Goal: Information Seeking & Learning: Learn about a topic

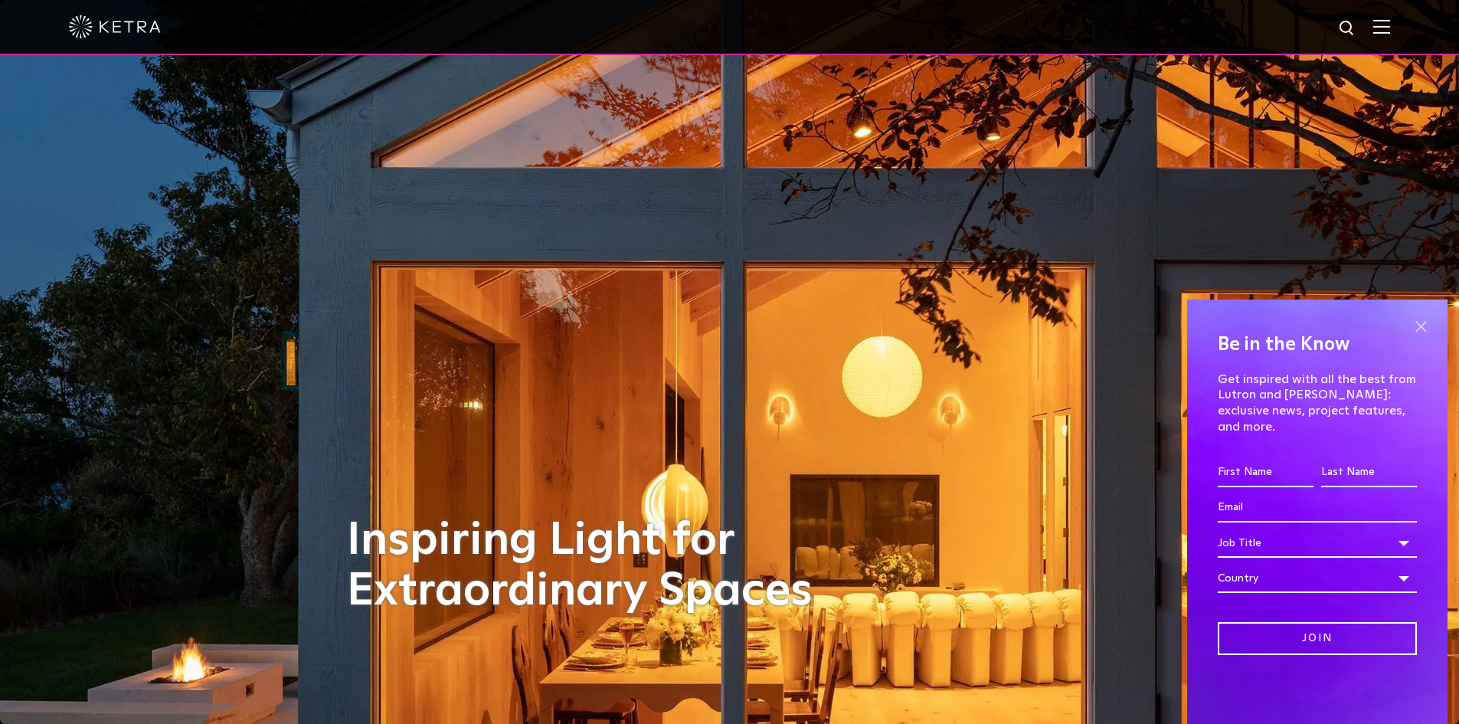
click at [1421, 338] on span at bounding box center [1420, 326] width 23 height 23
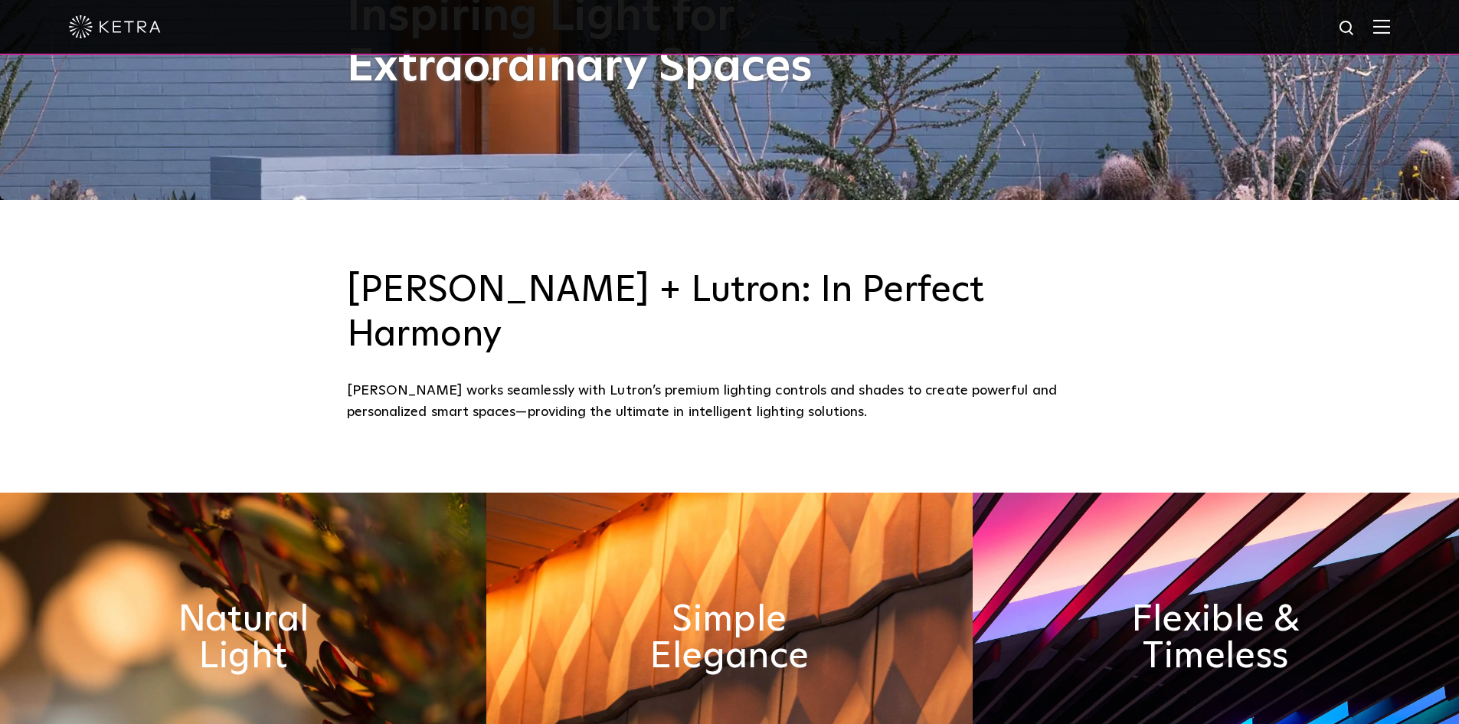
scroll to position [311, 0]
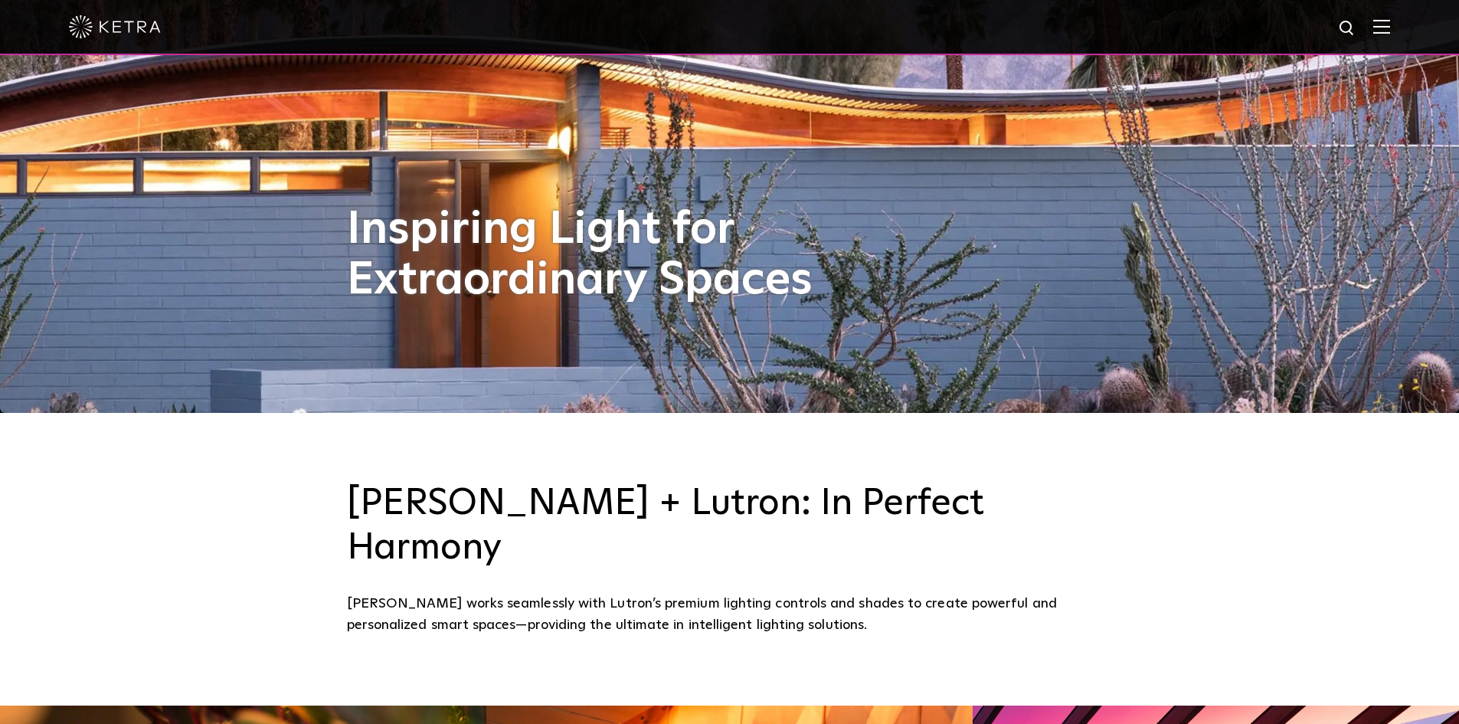
click at [1390, 32] on img at bounding box center [1381, 26] width 17 height 15
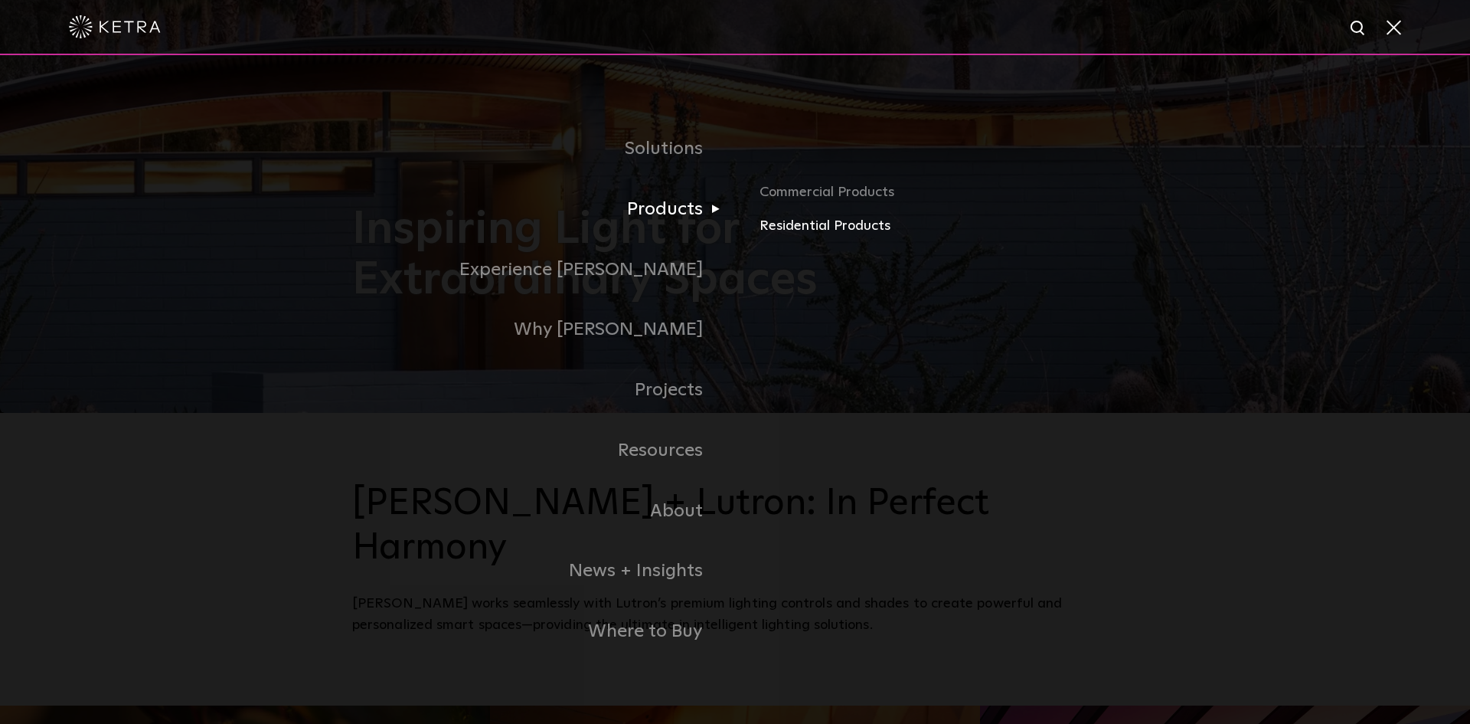
click at [789, 224] on link "Residential Products" at bounding box center [939, 226] width 358 height 22
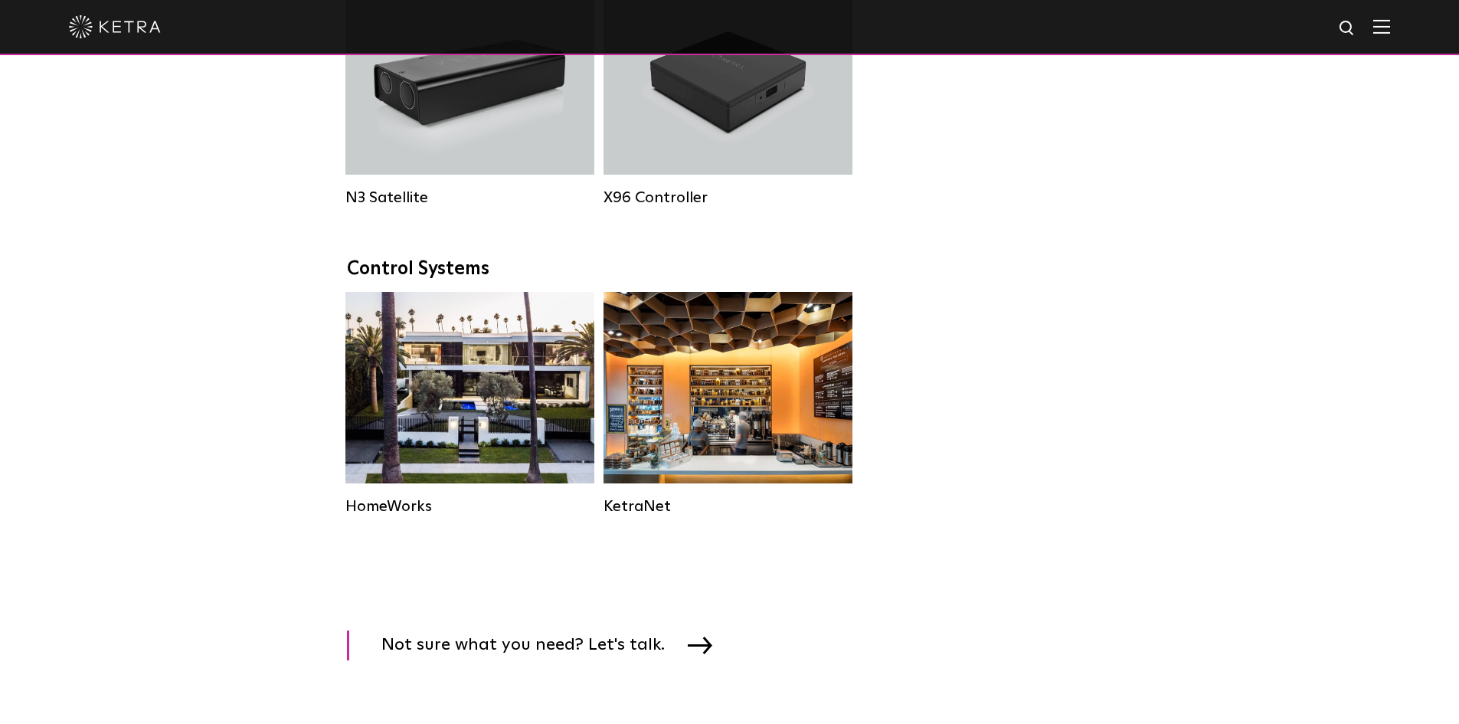
scroll to position [2067, 0]
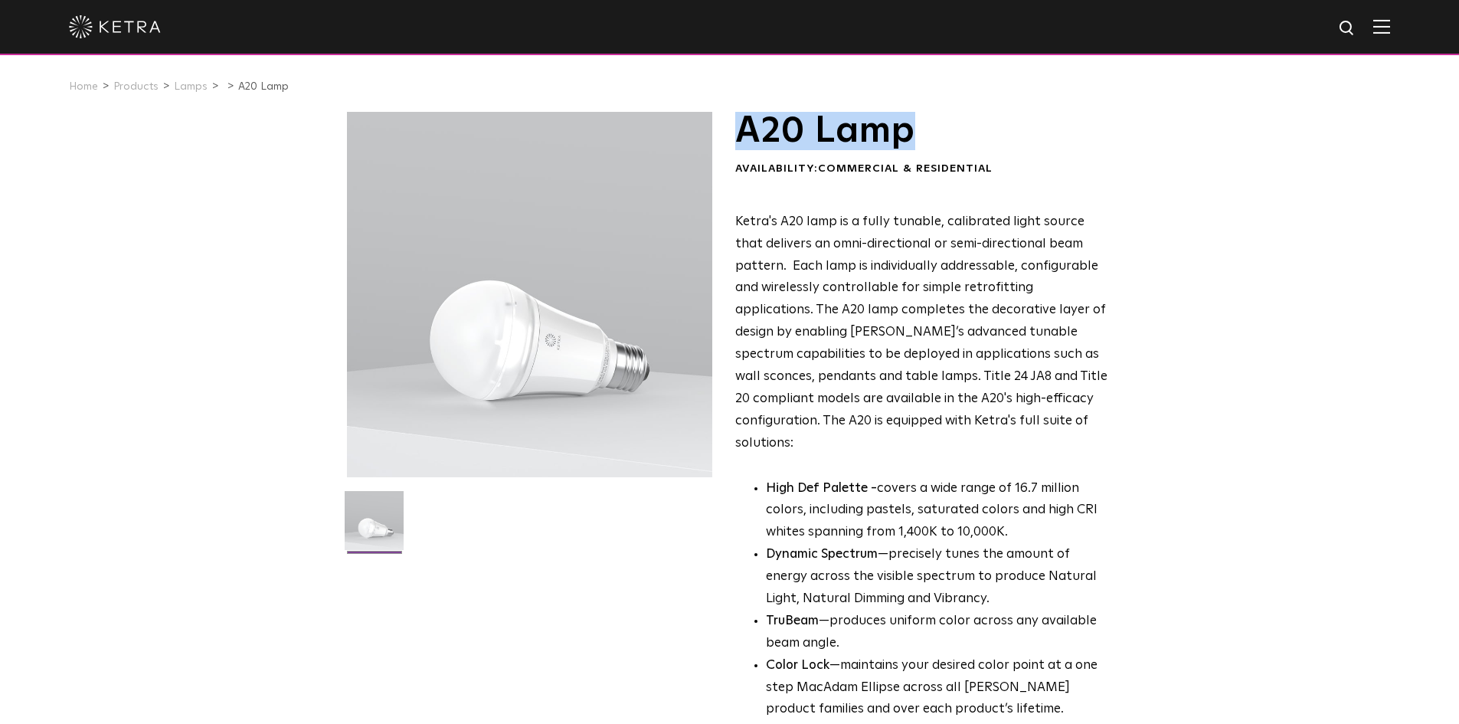
drag, startPoint x: 917, startPoint y: 136, endPoint x: 739, endPoint y: 139, distance: 178.4
click at [739, 139] on h1 "A20 Lamp" at bounding box center [921, 131] width 373 height 38
copy h1 "A20 Lamp"
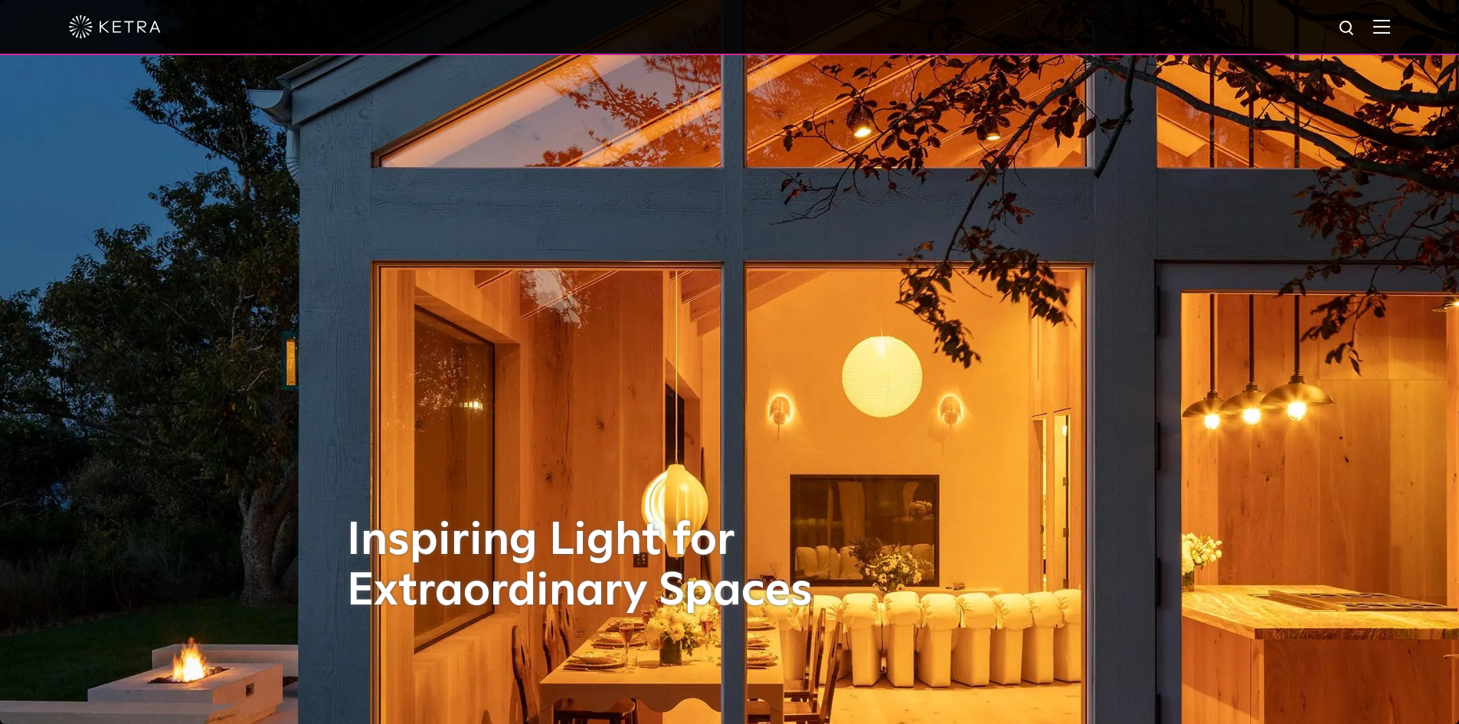
click at [1390, 26] on img at bounding box center [1381, 26] width 17 height 15
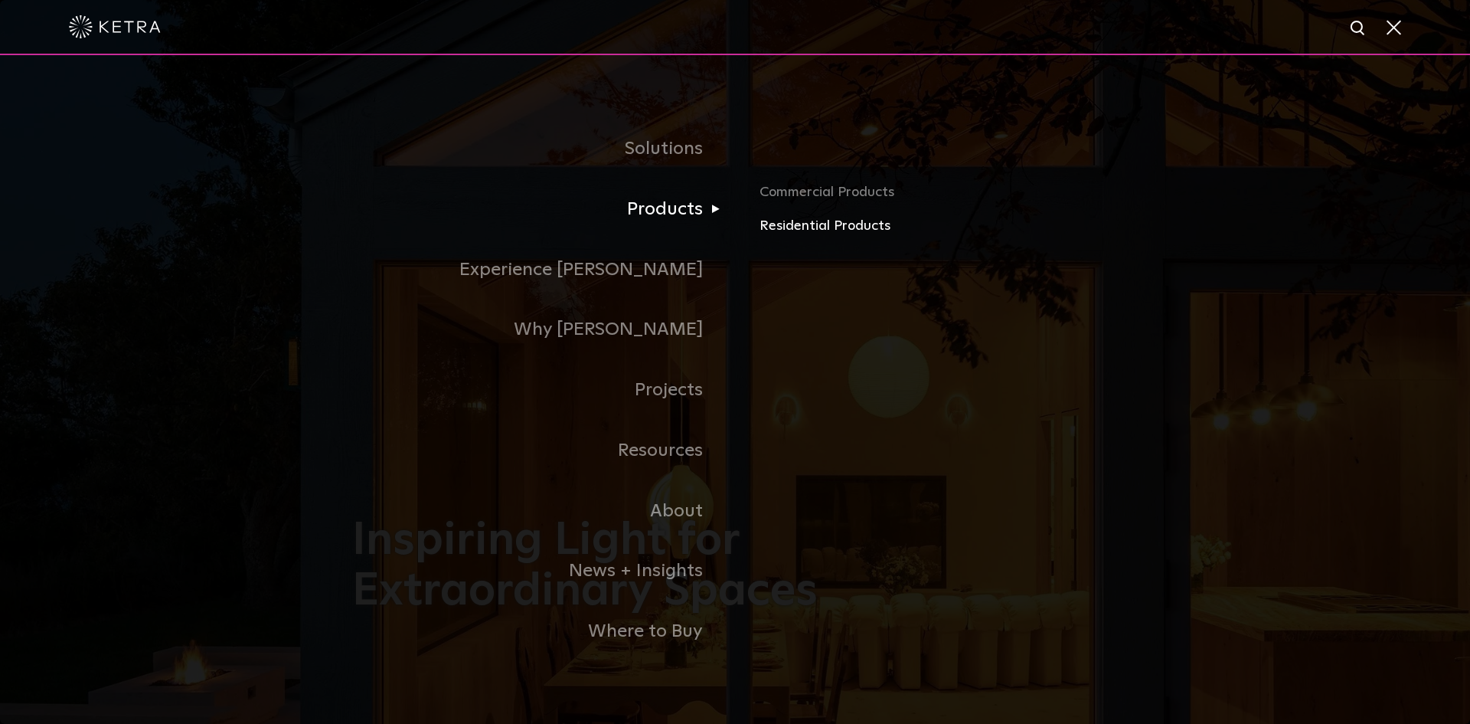
click at [791, 226] on link "Residential Products" at bounding box center [939, 226] width 358 height 22
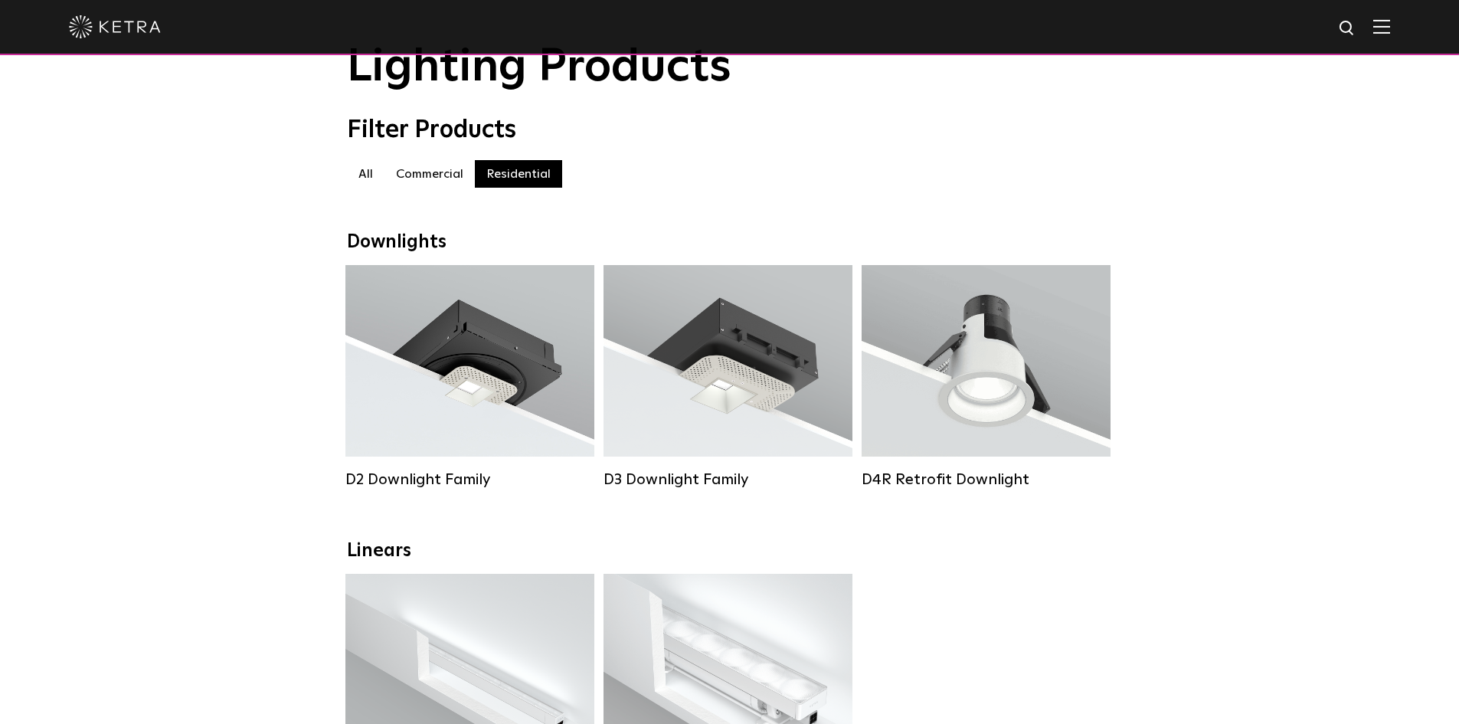
scroll to position [306, 0]
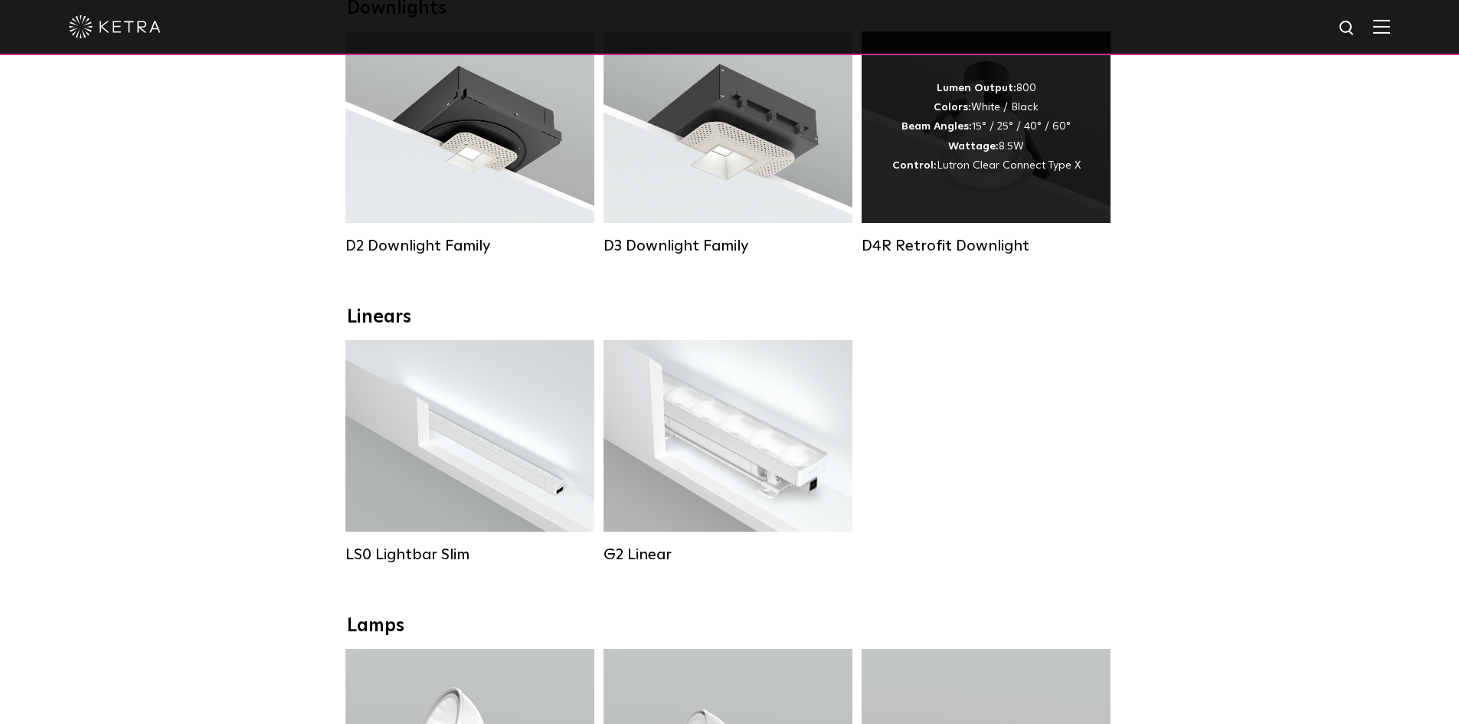
click at [962, 211] on div "Lumen Output: 800 Colors: White / Black Beam Angles: 15° / 25° / 40° / 60° Watt…" at bounding box center [985, 126] width 249 height 191
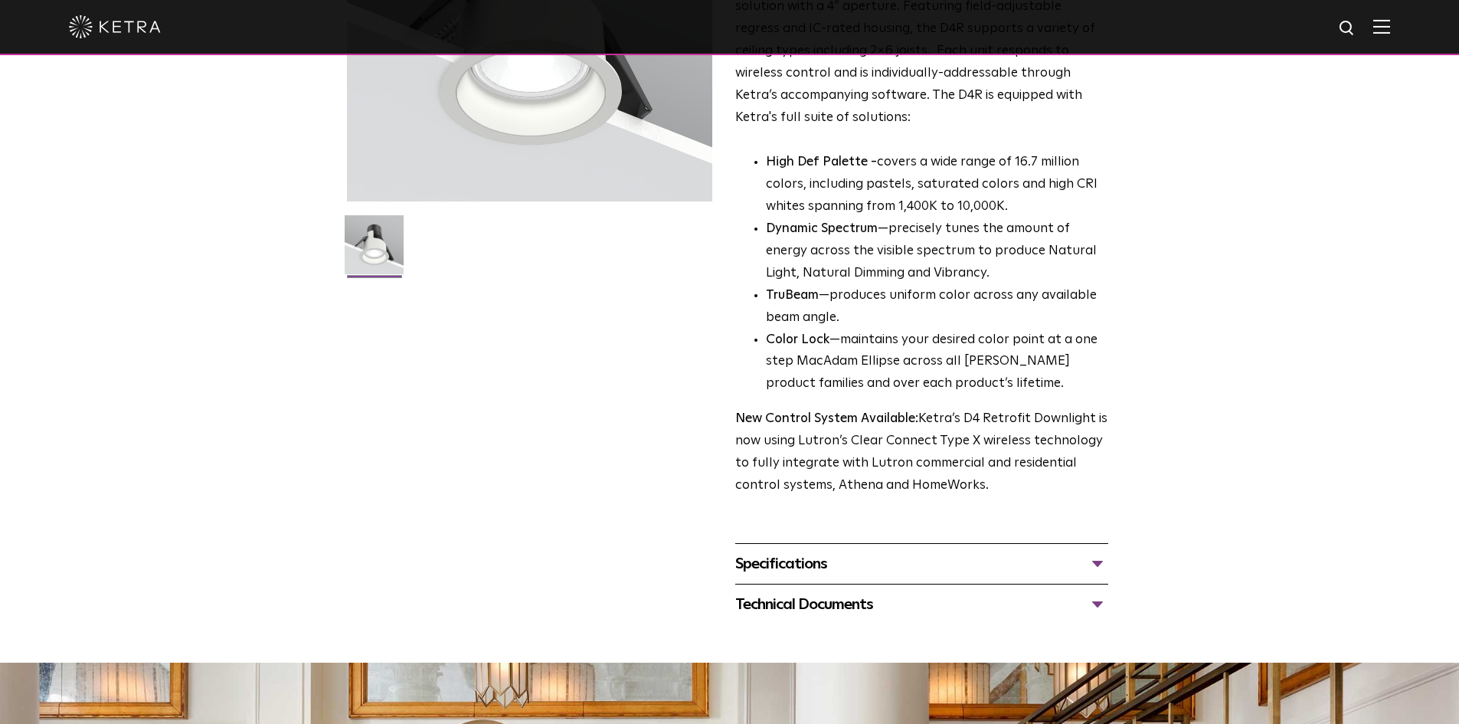
scroll to position [261, 0]
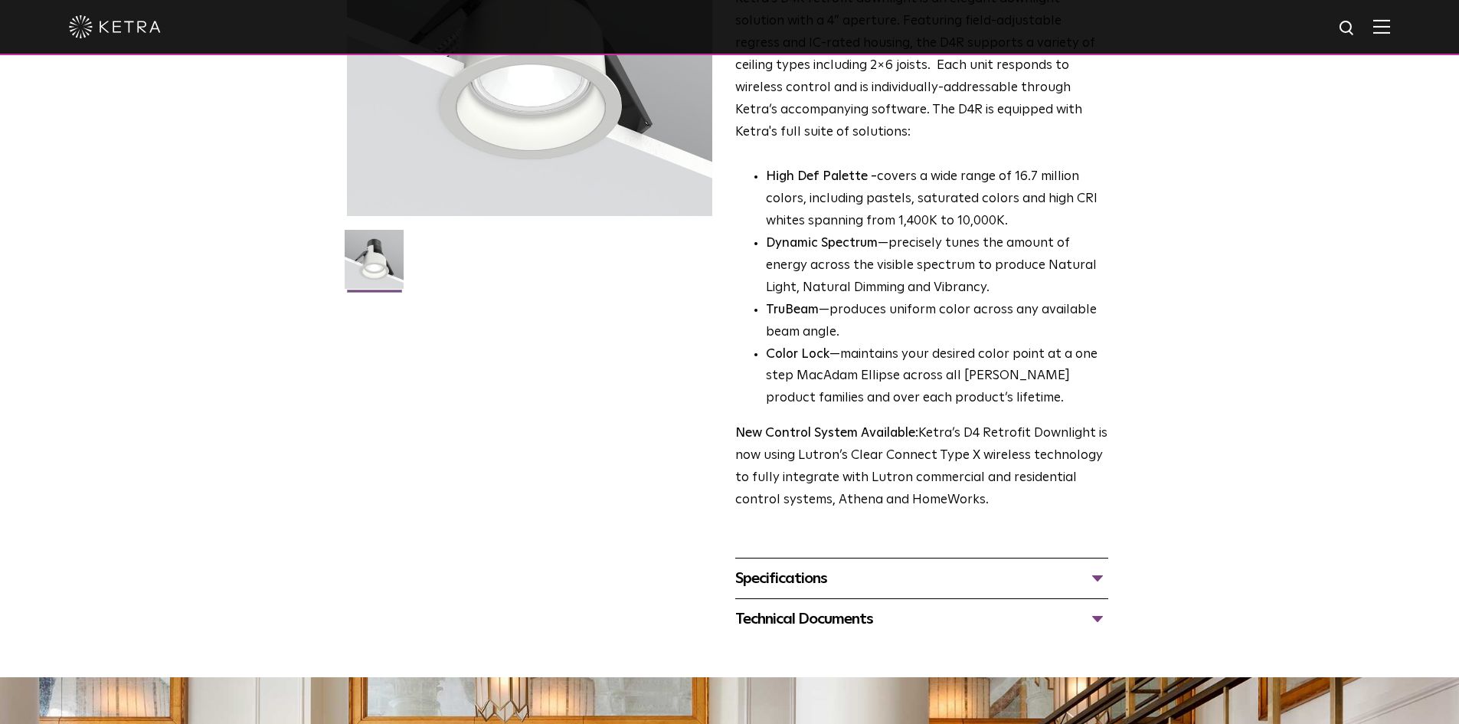
click at [943, 610] on div "Technical Documents" at bounding box center [921, 618] width 373 height 25
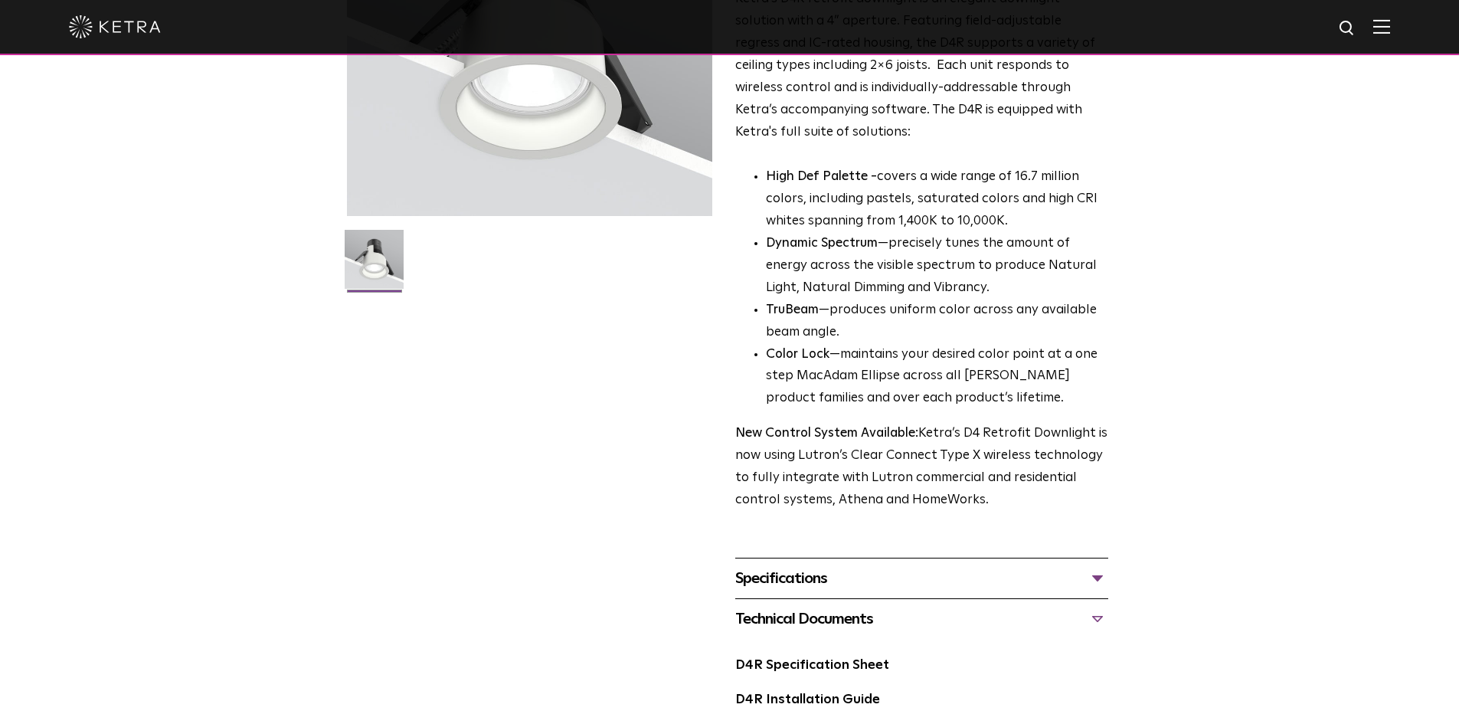
click at [952, 583] on div "Specifications" at bounding box center [921, 578] width 373 height 25
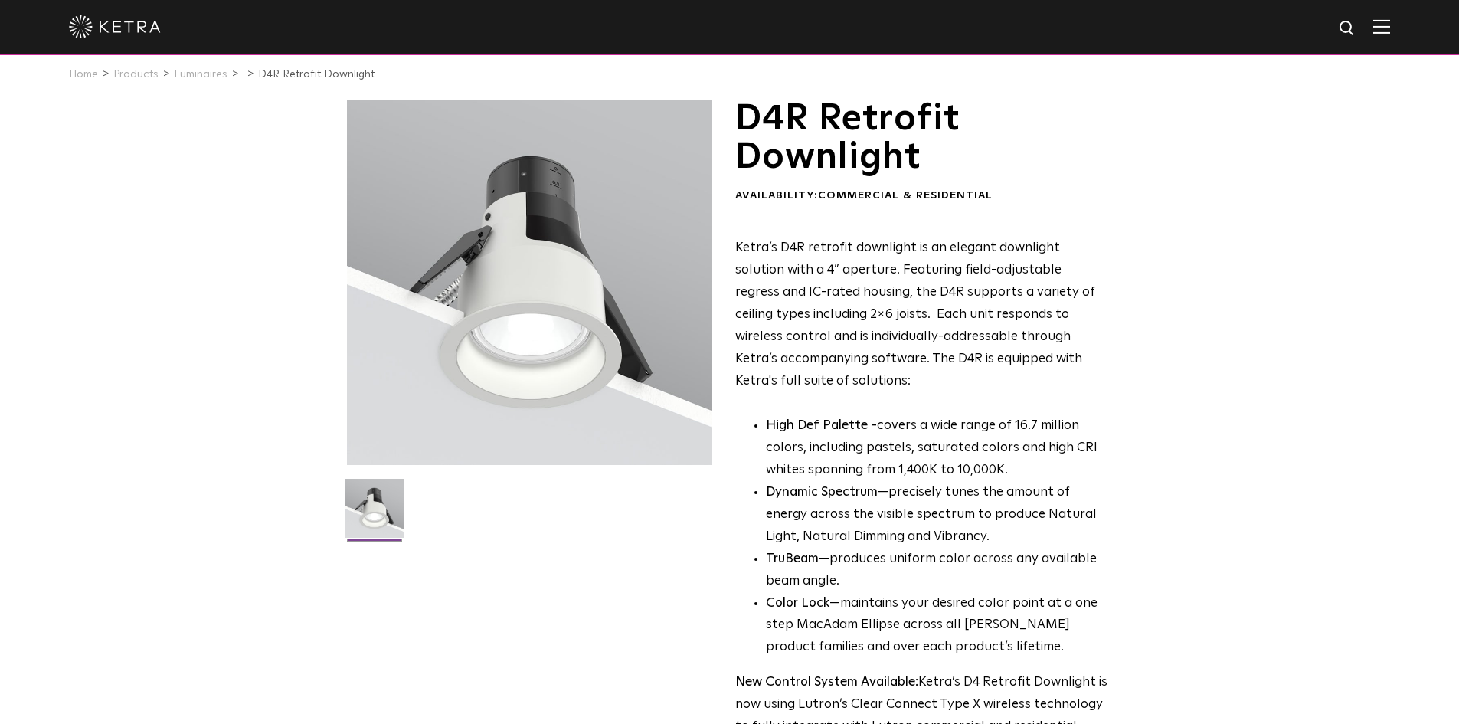
scroll to position [0, 0]
